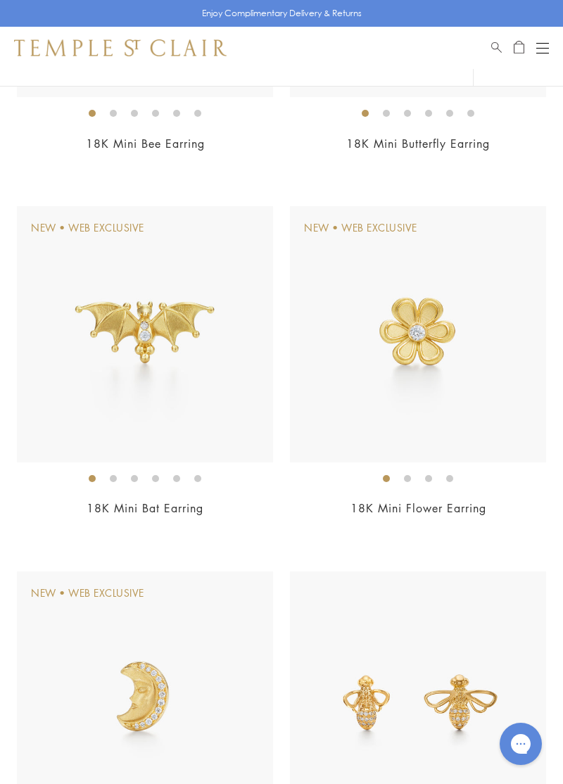
scroll to position [403, 0]
click at [152, 424] on img at bounding box center [145, 335] width 256 height 256
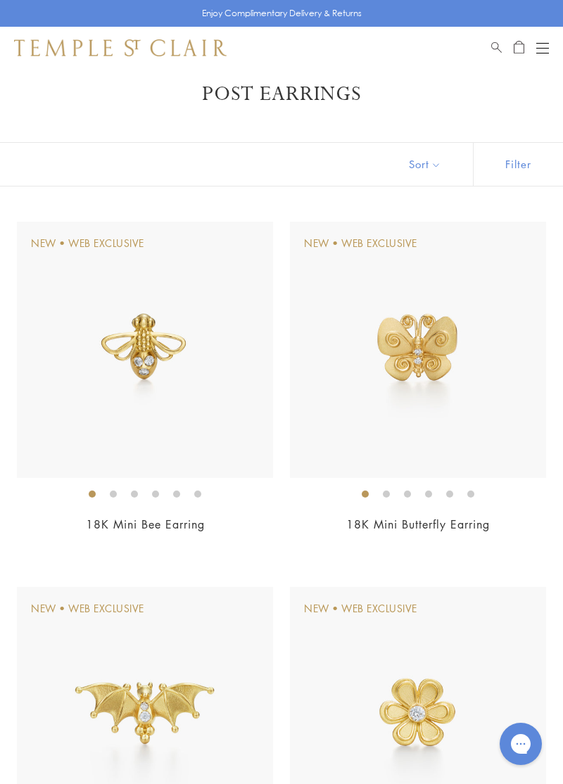
scroll to position [0, 0]
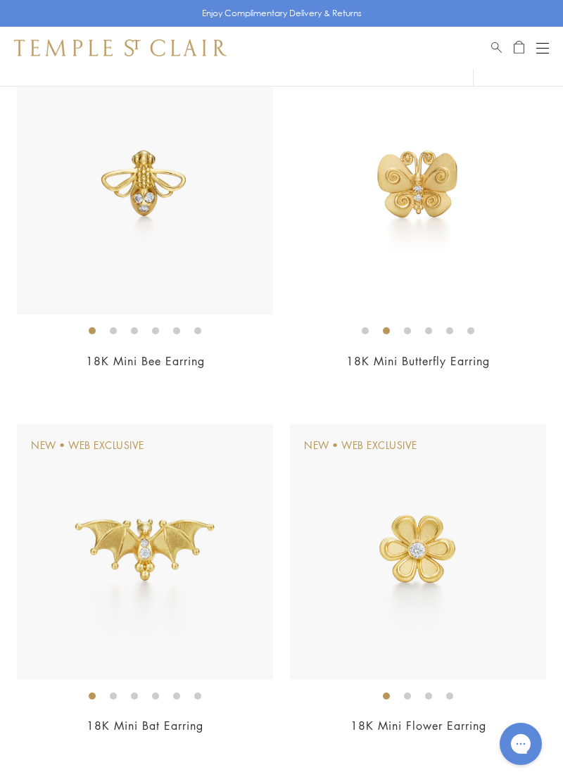
click at [398, 617] on img at bounding box center [418, 552] width 256 height 256
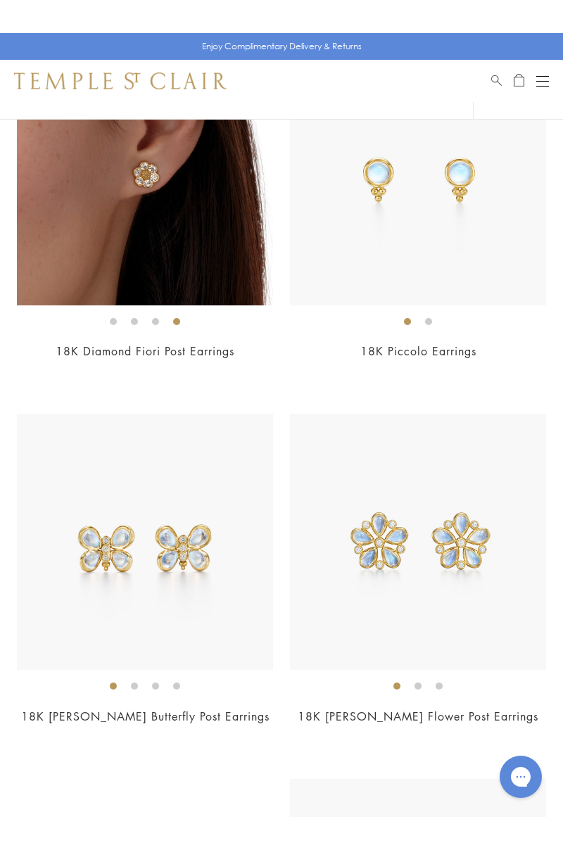
scroll to position [1692, 0]
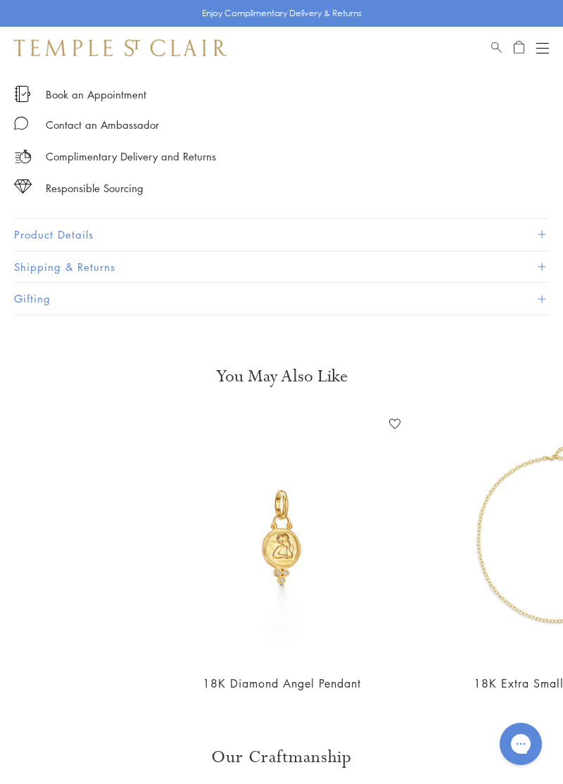
scroll to position [809, 0]
